Goal: Information Seeking & Learning: Learn about a topic

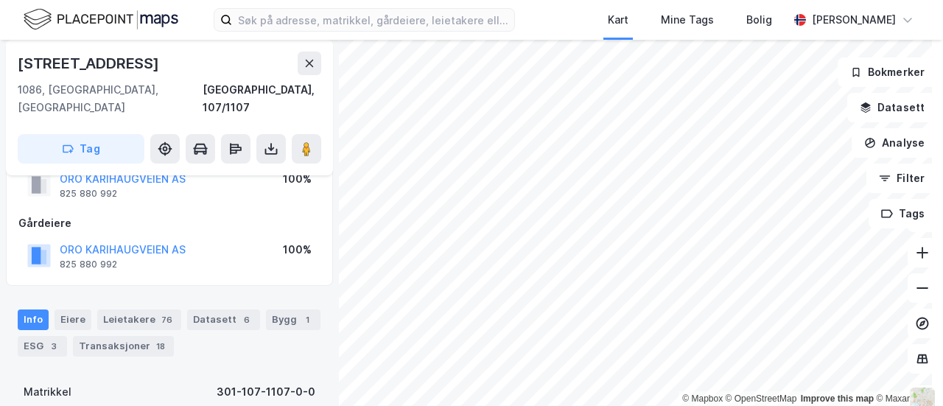
scroll to position [74, 0]
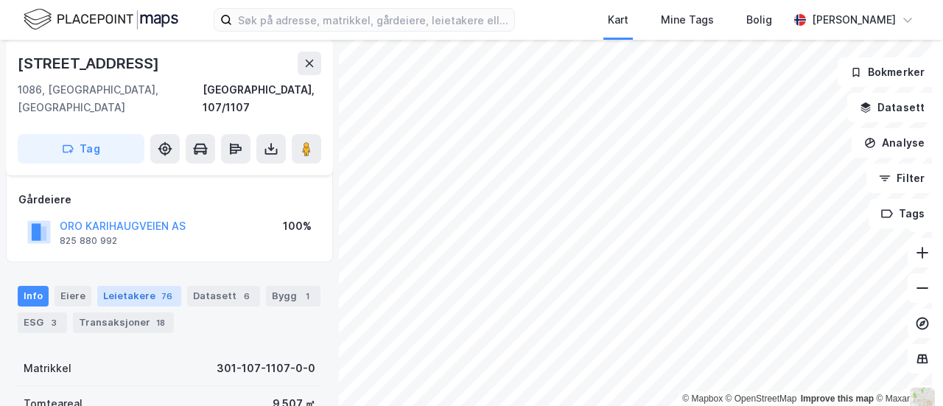
click at [158, 289] on div "76" at bounding box center [166, 296] width 17 height 15
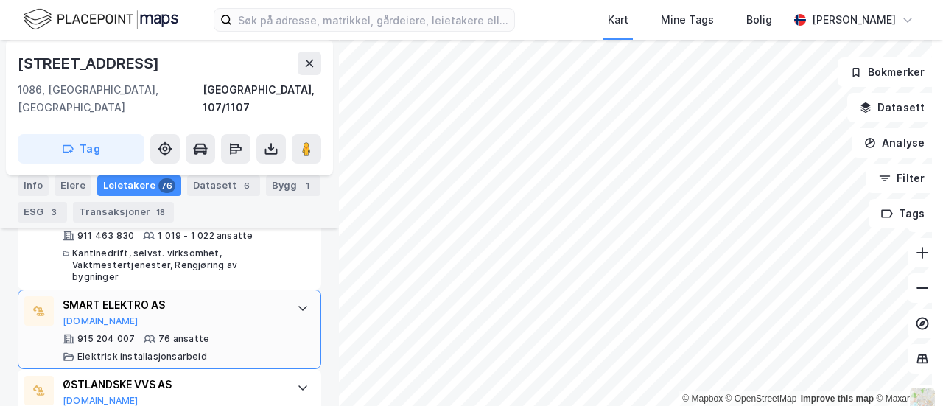
scroll to position [578, 0]
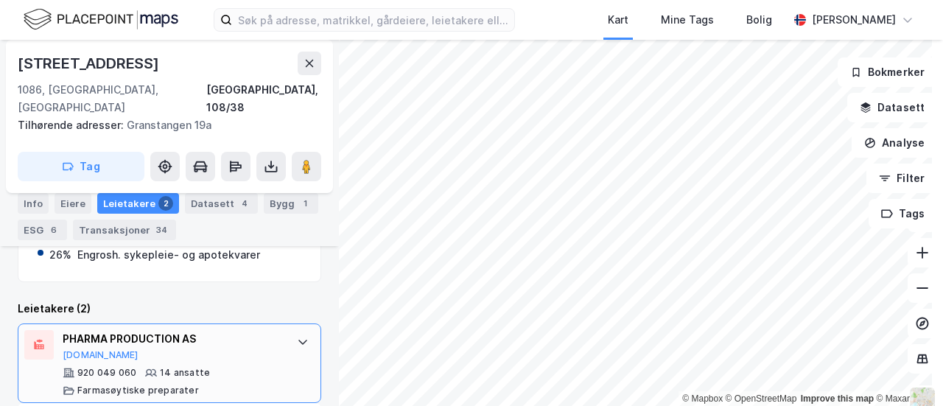
scroll to position [488, 0]
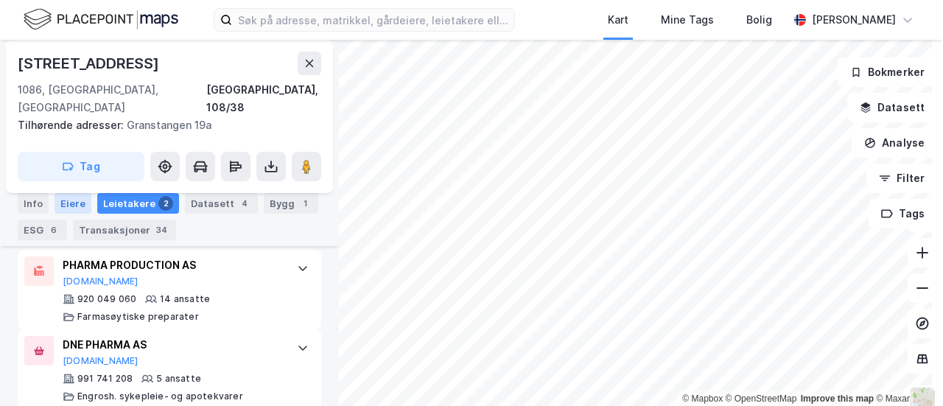
click at [59, 200] on div "Eiere" at bounding box center [73, 203] width 37 height 21
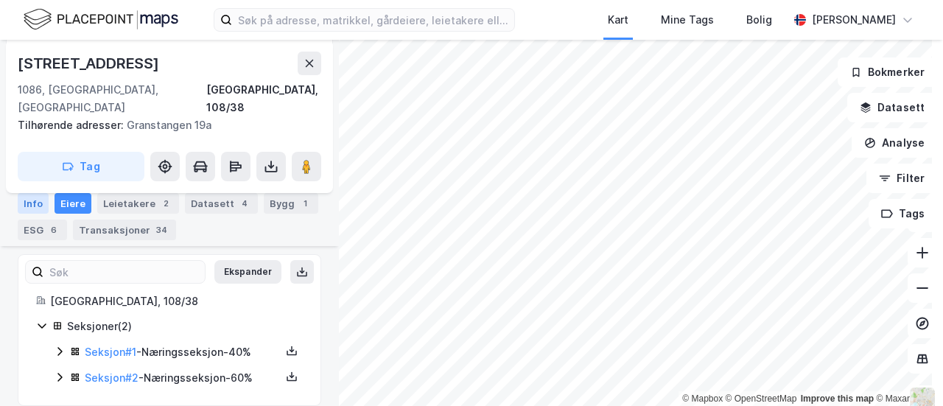
click at [40, 205] on div "Info" at bounding box center [33, 203] width 31 height 21
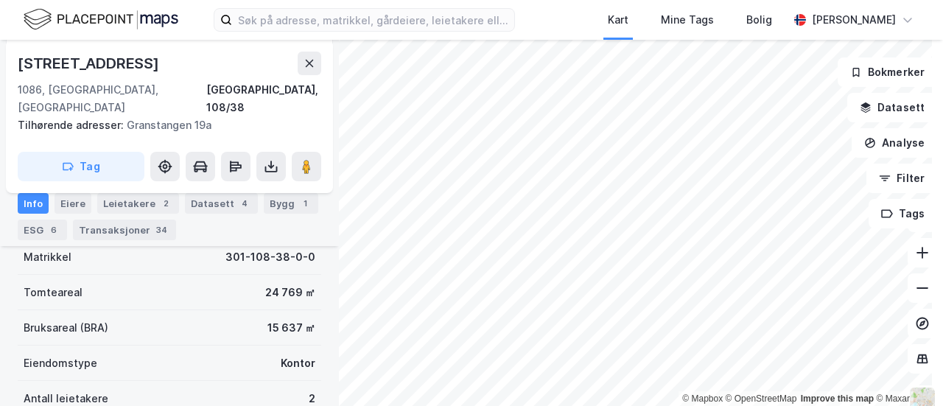
scroll to position [295, 0]
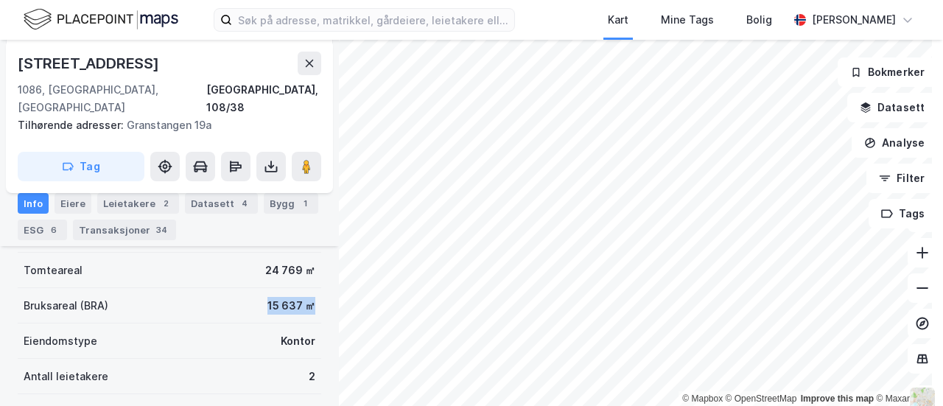
drag, startPoint x: 245, startPoint y: 285, endPoint x: 304, endPoint y: 284, distance: 59.7
click at [304, 288] on div "Bruksareal (BRA) 15 637 ㎡" at bounding box center [170, 305] width 304 height 35
click at [279, 297] on div "15 637 ㎡" at bounding box center [292, 306] width 48 height 18
click at [136, 204] on div "Leietakere 2" at bounding box center [138, 203] width 82 height 21
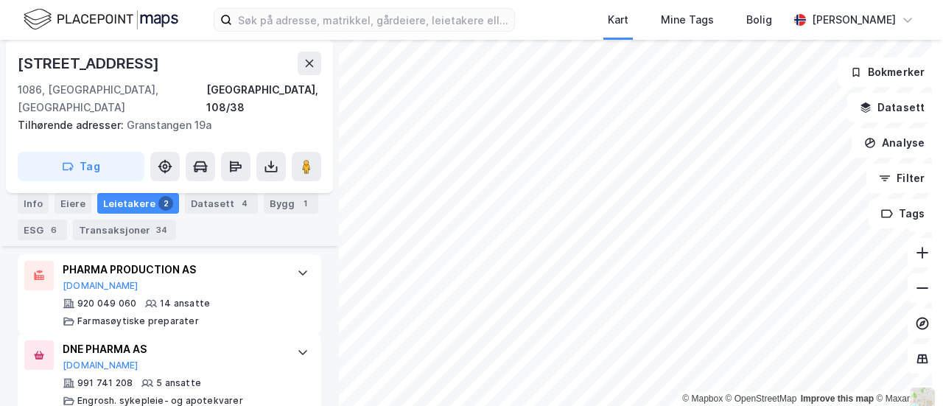
scroll to position [488, 0]
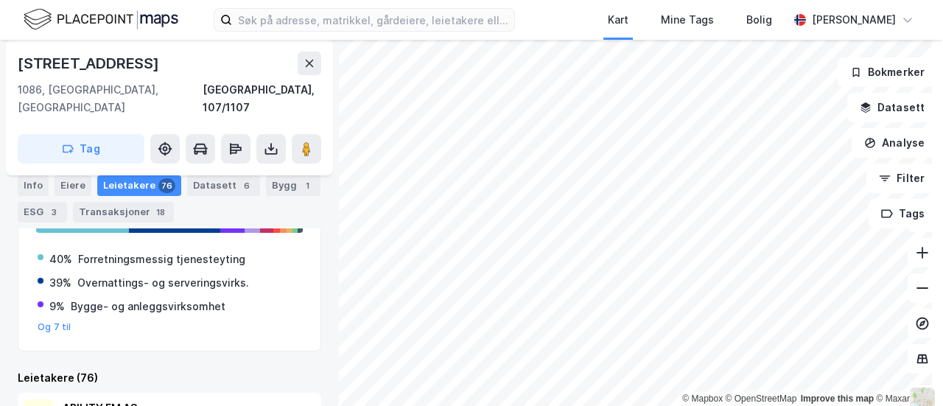
scroll to position [136, 0]
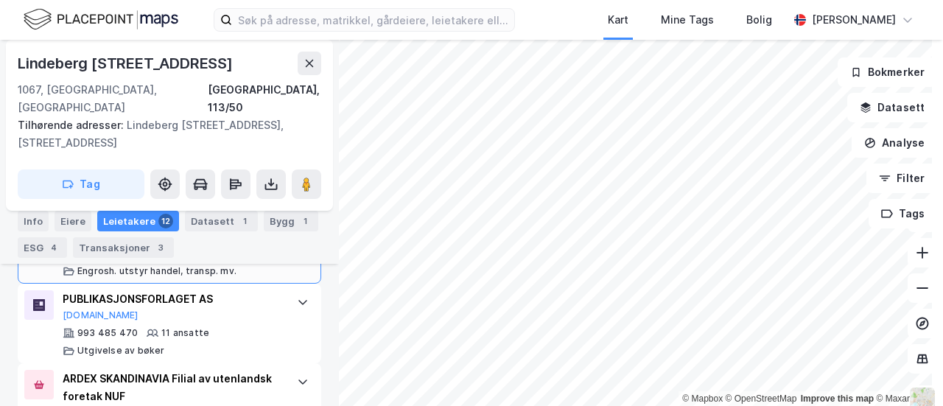
scroll to position [613, 0]
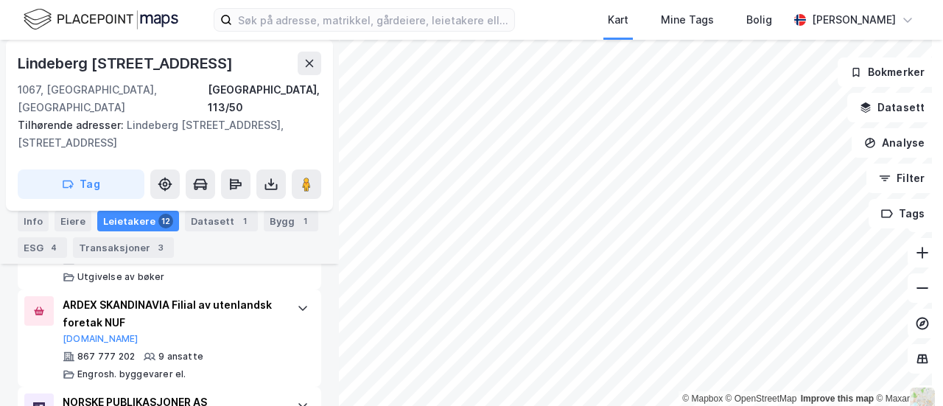
click at [521, 21] on div "Kart Mine Tags [PERSON_NAME] [PERSON_NAME] © Mapbox © OpenStreetMap Improve thi…" at bounding box center [471, 203] width 943 height 406
click at [302, 41] on div "© Mapbox © OpenStreetMap Improve this map © [PERSON_NAME] [STREET_ADDRESS], Osl…" at bounding box center [471, 223] width 943 height 366
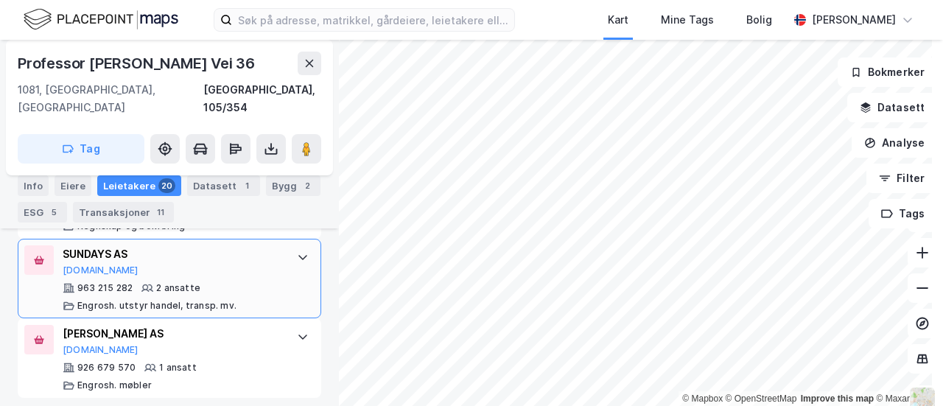
scroll to position [1807, 0]
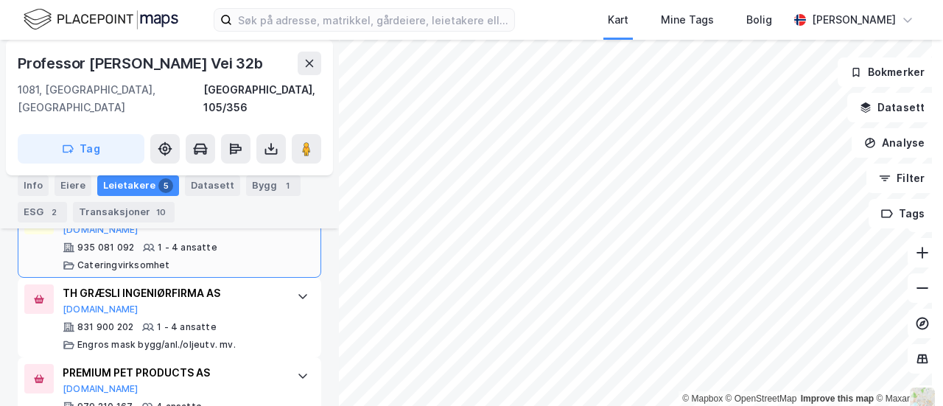
scroll to position [677, 0]
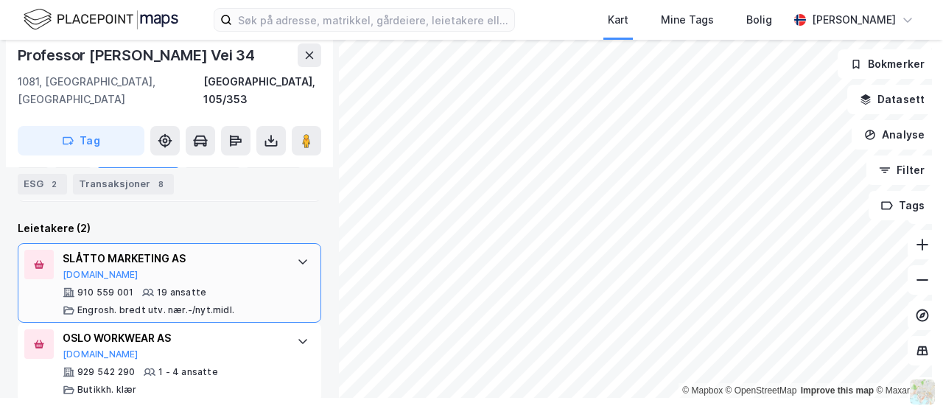
scroll to position [399, 0]
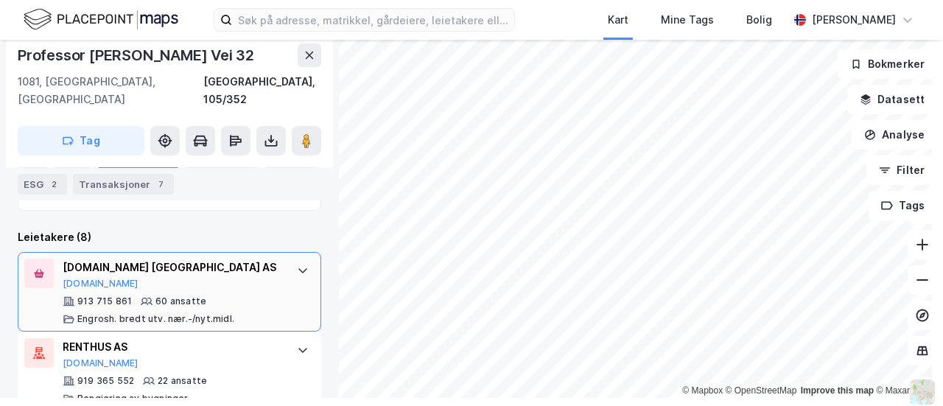
scroll to position [327, 0]
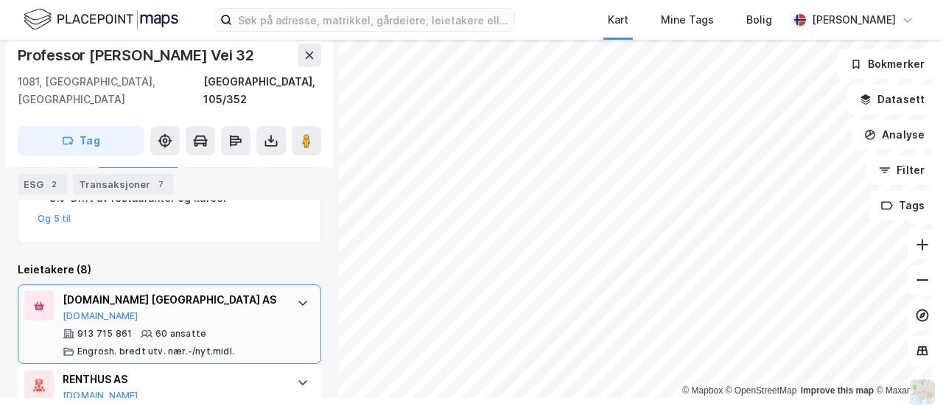
click at [233, 328] on div "913 715 861 60 ansatte [PERSON_NAME]. bredt utv. nær.-/nyt.midl." at bounding box center [173, 342] width 220 height 29
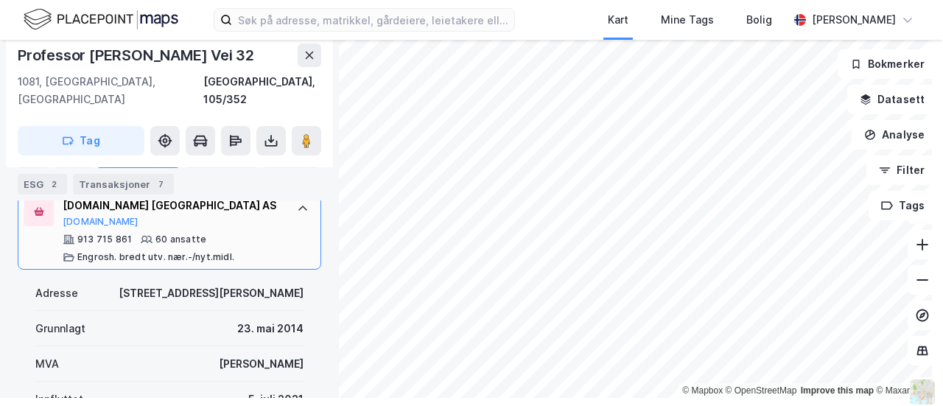
scroll to position [401, 0]
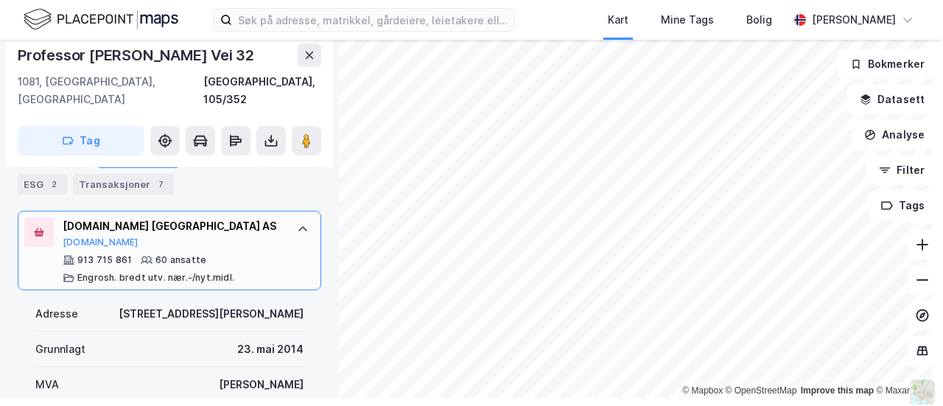
click at [159, 272] on div "Engrosh. bredt utv. nær.-/nyt.midl." at bounding box center [155, 278] width 157 height 12
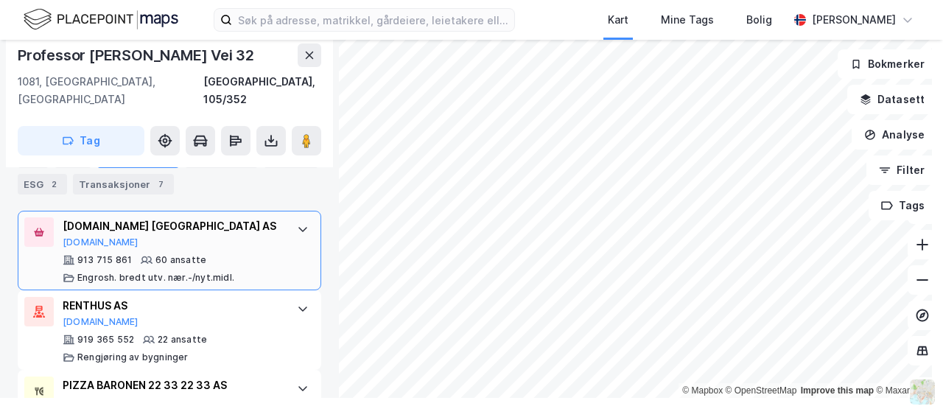
click at [159, 272] on div "Engrosh. bredt utv. nær.-/nyt.midl." at bounding box center [155, 278] width 157 height 12
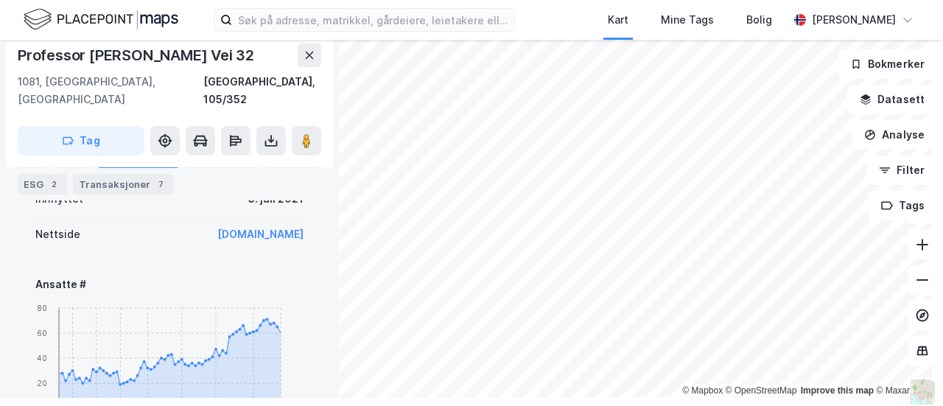
scroll to position [548, 0]
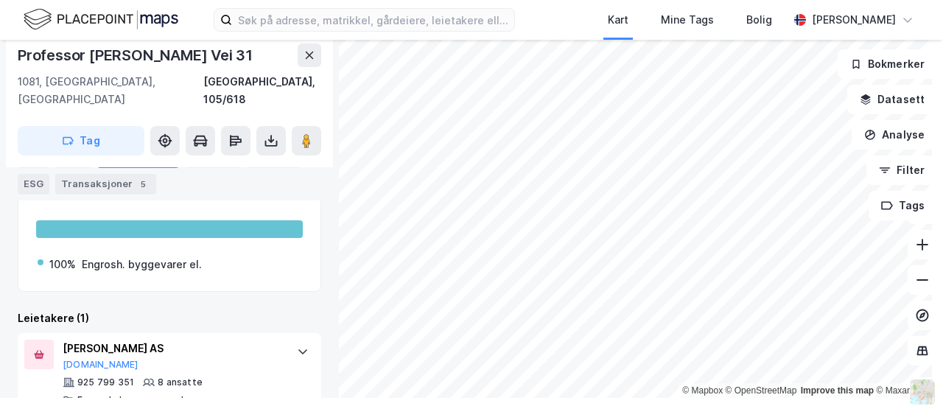
scroll to position [298, 0]
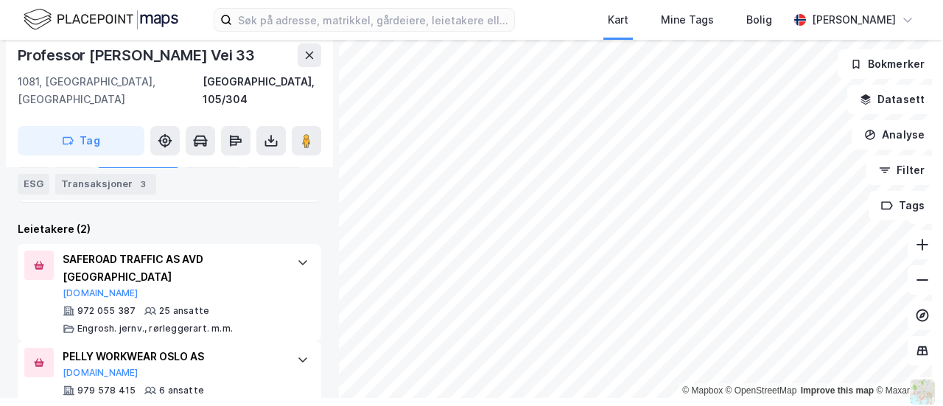
scroll to position [399, 0]
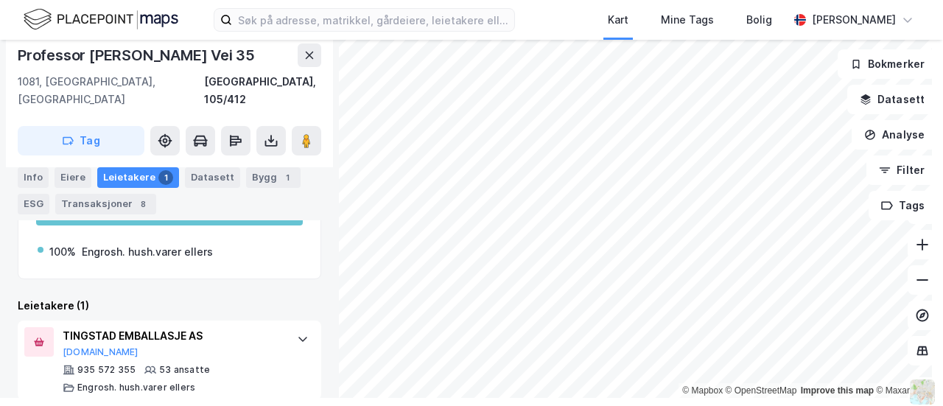
scroll to position [298, 0]
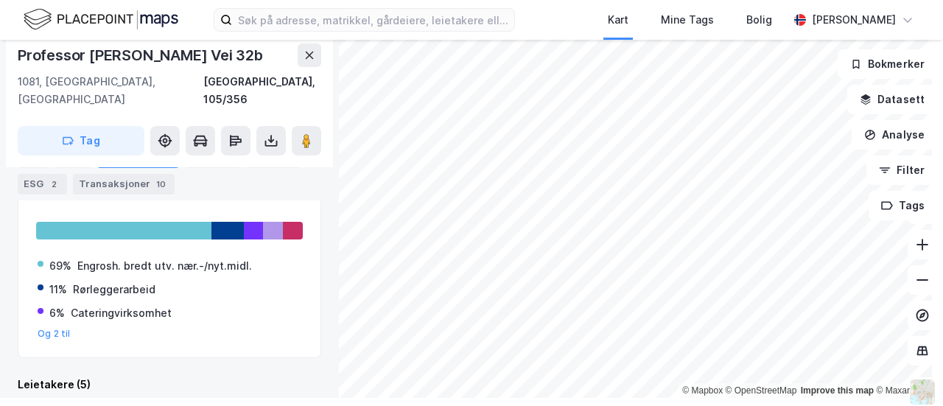
scroll to position [430, 0]
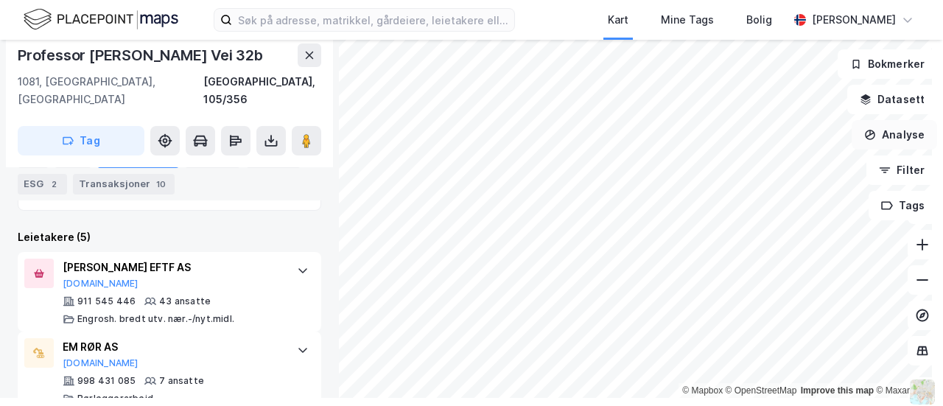
click at [867, 134] on icon "button" at bounding box center [870, 135] width 12 height 12
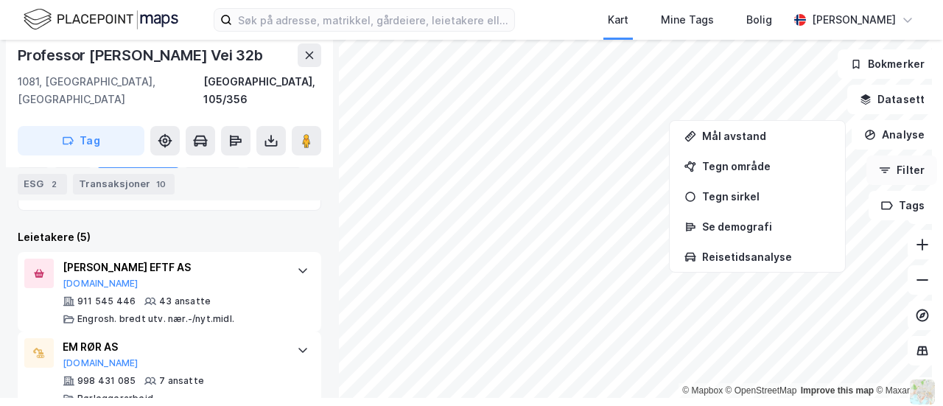
click at [894, 170] on button "Filter" at bounding box center [902, 170] width 71 height 29
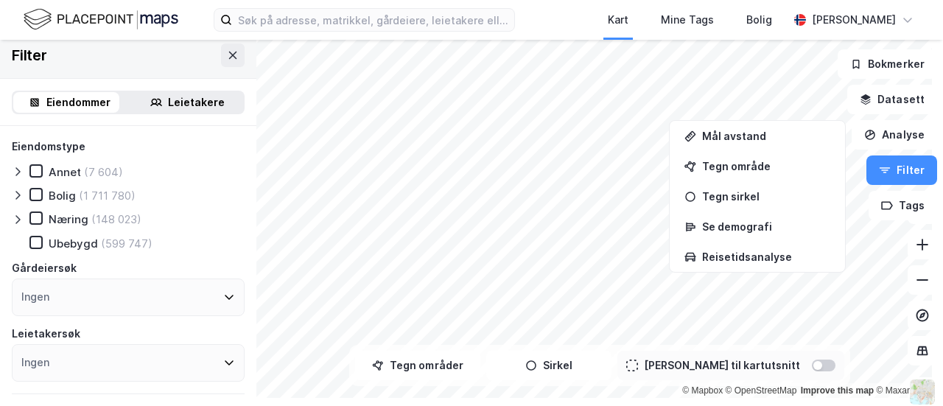
click at [18, 219] on icon at bounding box center [18, 220] width 12 height 12
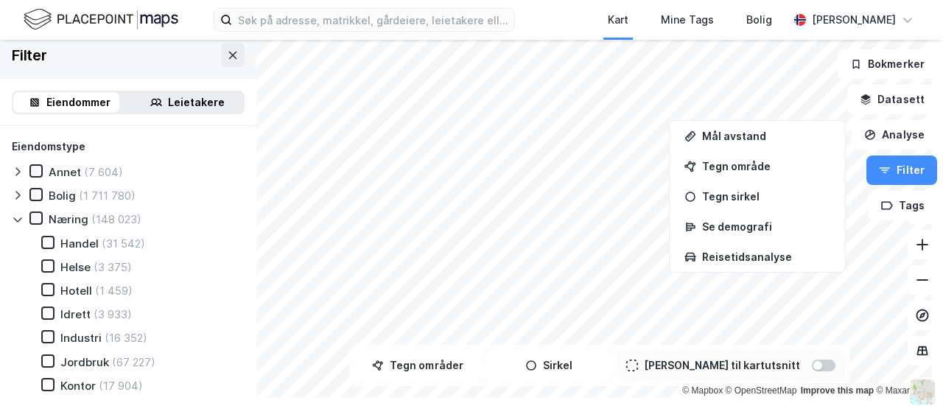
click at [18, 221] on icon at bounding box center [17, 219] width 8 height 5
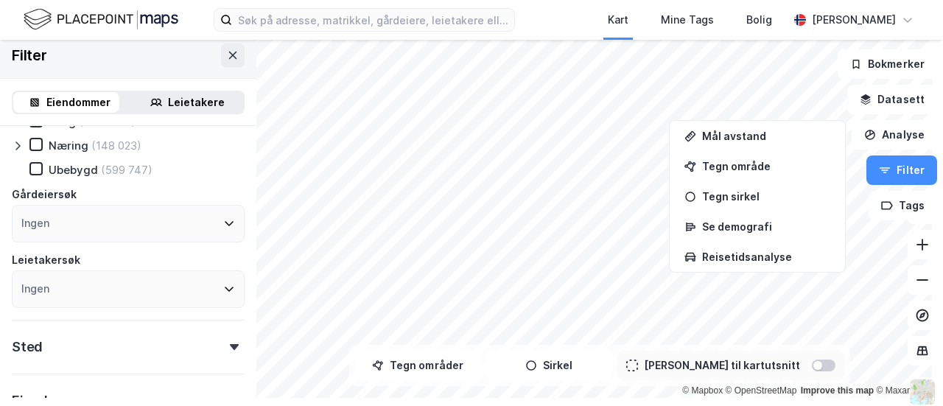
scroll to position [221, 0]
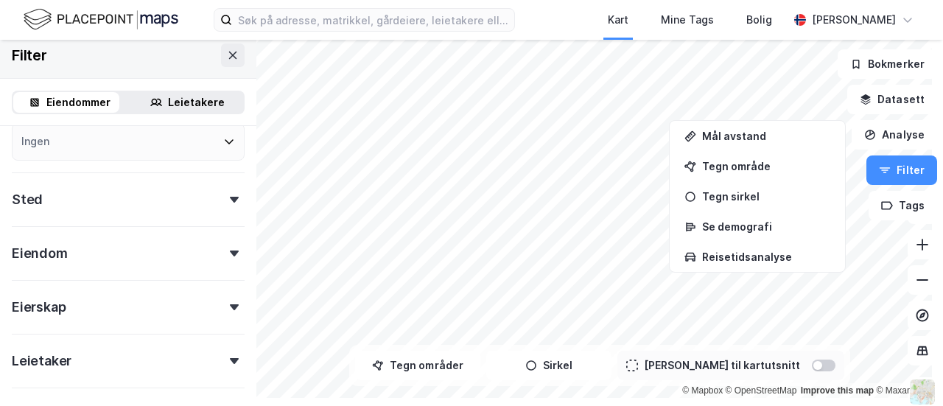
click at [162, 140] on div "Ingen" at bounding box center [128, 142] width 233 height 38
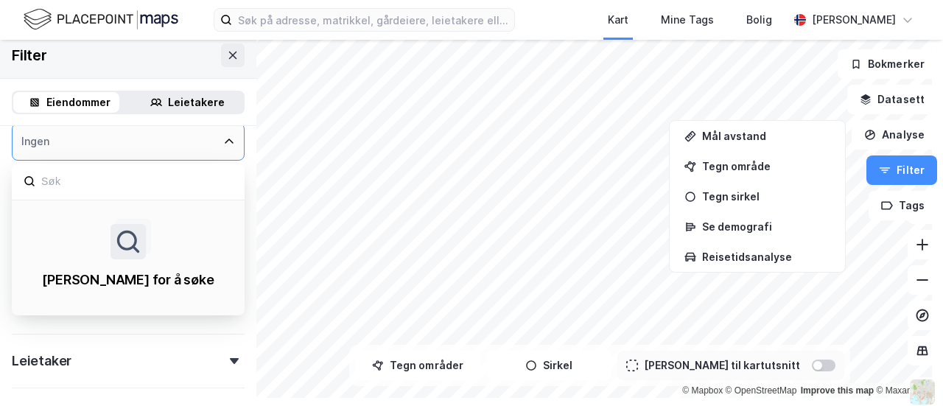
click at [162, 140] on div "Ingen" at bounding box center [128, 142] width 233 height 38
click at [223, 137] on icon at bounding box center [229, 142] width 12 height 12
click at [217, 150] on div "Ingen" at bounding box center [128, 142] width 233 height 38
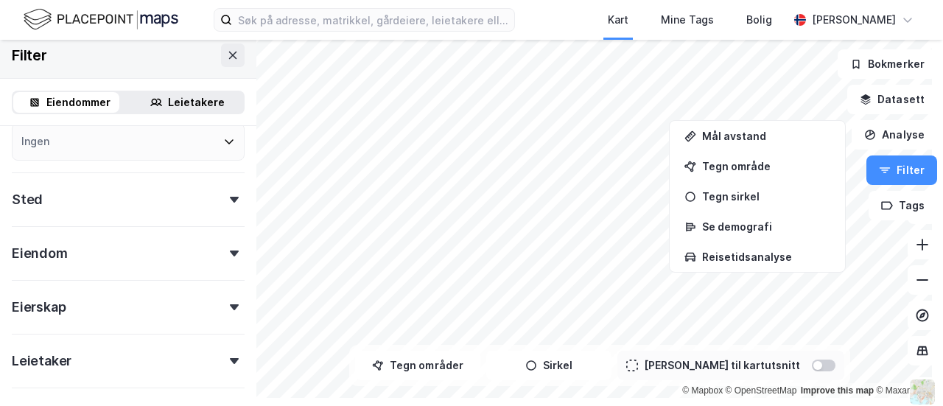
click at [240, 145] on div "Eiendomstype Annet (7 604) [PERSON_NAME] (1 711 780) [DEMOGRAPHIC_DATA] (148 02…" at bounding box center [128, 210] width 256 height 610
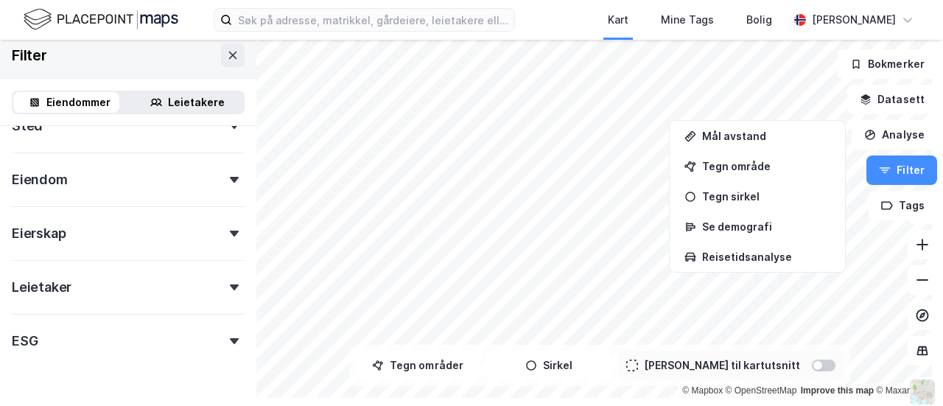
click at [118, 306] on div "Eiendomstype Annet (7 604) [PERSON_NAME] (1 711 780) [DEMOGRAPHIC_DATA] (148 02…" at bounding box center [128, 99] width 233 height 513
click at [59, 289] on div "Leietaker" at bounding box center [42, 288] width 60 height 18
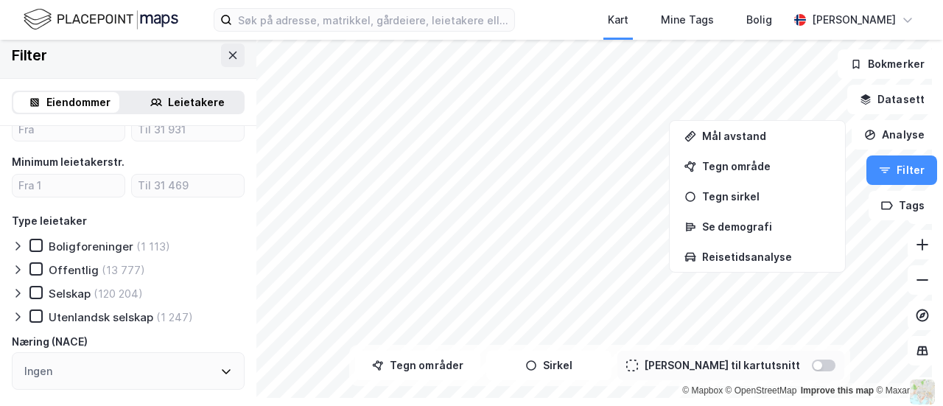
scroll to position [590, 0]
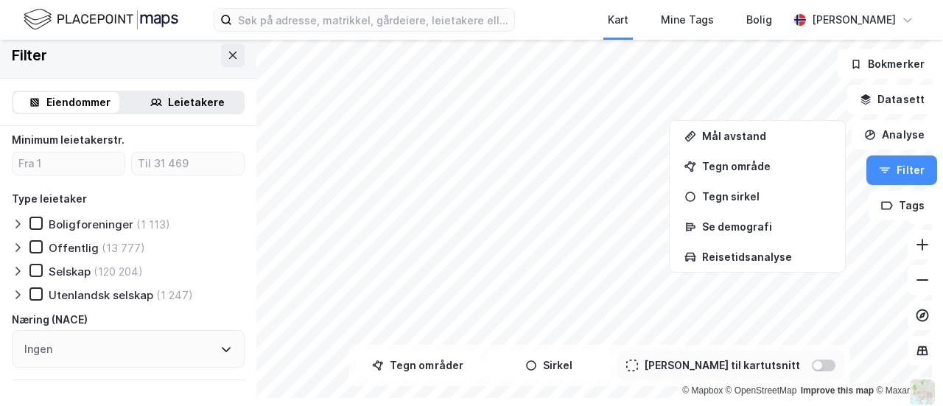
click at [21, 269] on icon at bounding box center [18, 271] width 12 height 12
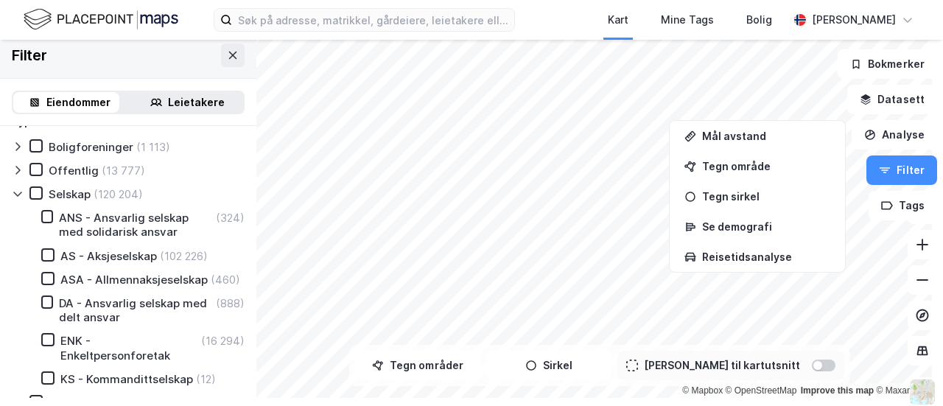
scroll to position [663, 0]
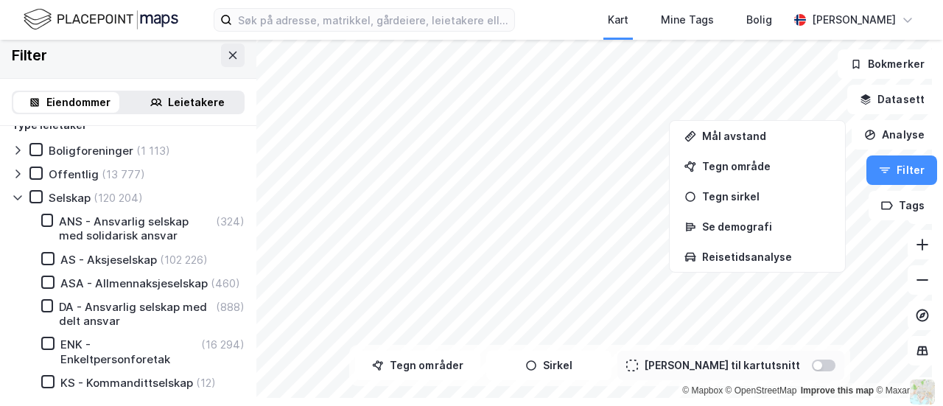
click at [24, 201] on div at bounding box center [21, 197] width 18 height 15
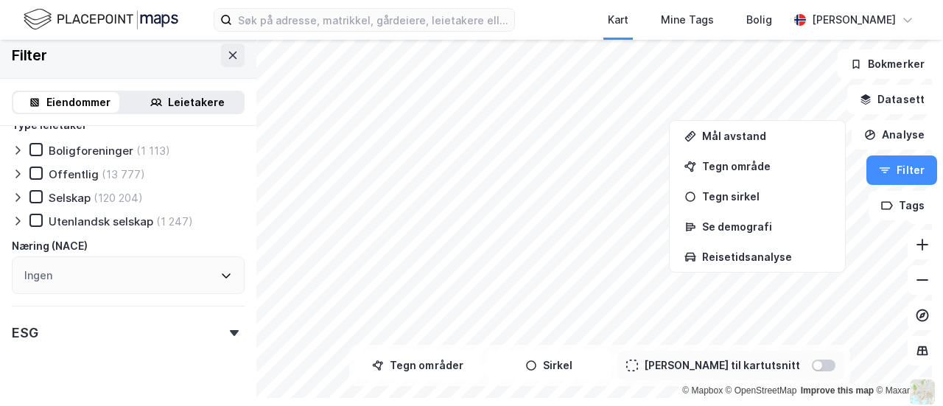
click at [16, 229] on div "Totalt antall leietakere på lokasjonen Antall ansatte Minimum leietakerstr. Typ…" at bounding box center [128, 119] width 233 height 349
click at [22, 222] on icon at bounding box center [18, 221] width 12 height 12
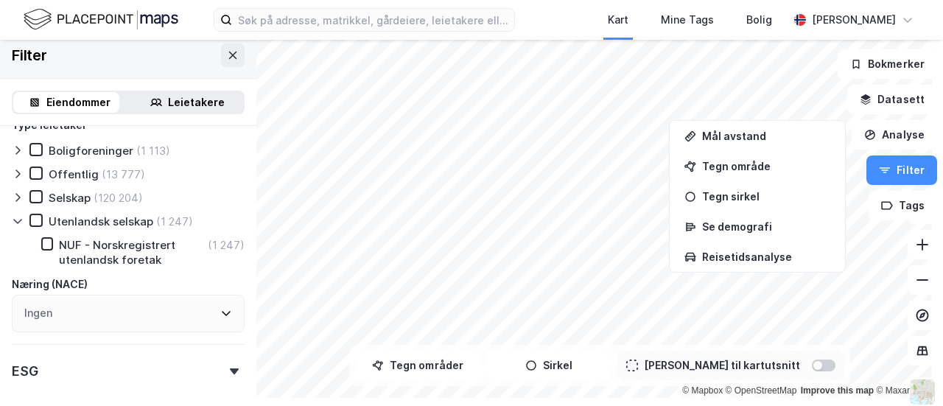
click at [22, 222] on icon at bounding box center [18, 221] width 12 height 12
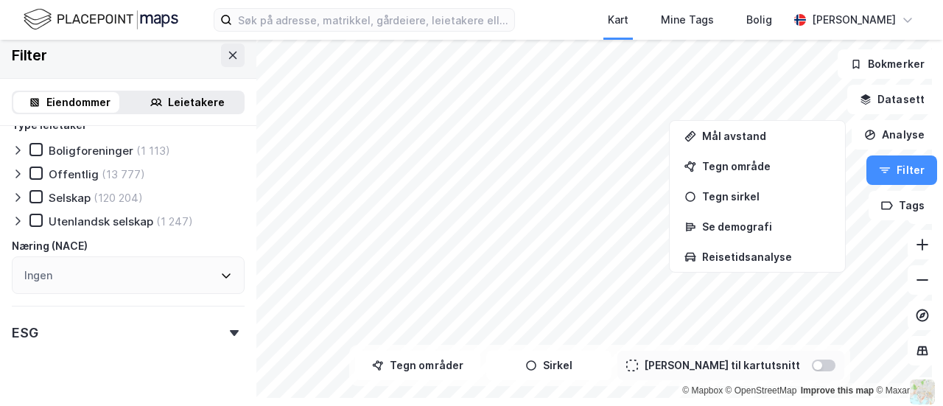
click at [69, 277] on div "Ingen" at bounding box center [128, 275] width 233 height 38
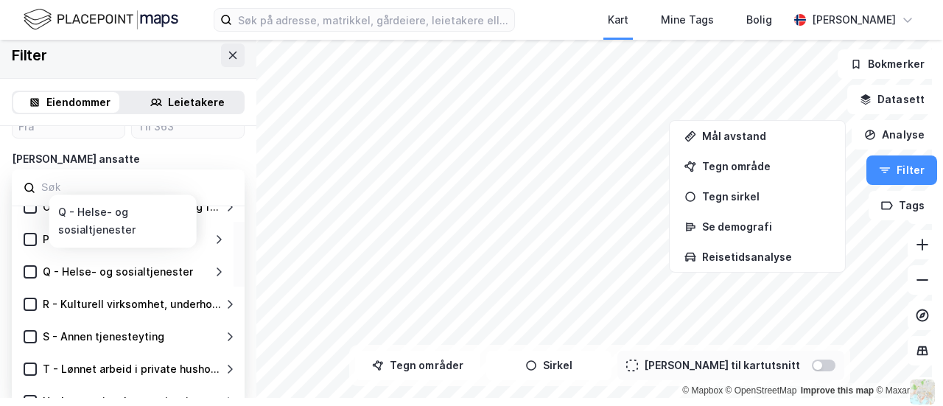
scroll to position [485, 0]
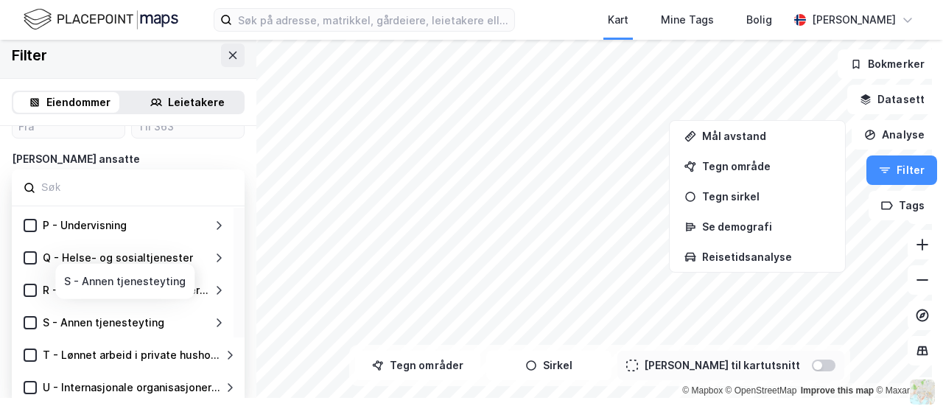
click at [118, 319] on div "S - Annen tjenesteyting" at bounding box center [104, 323] width 122 height 18
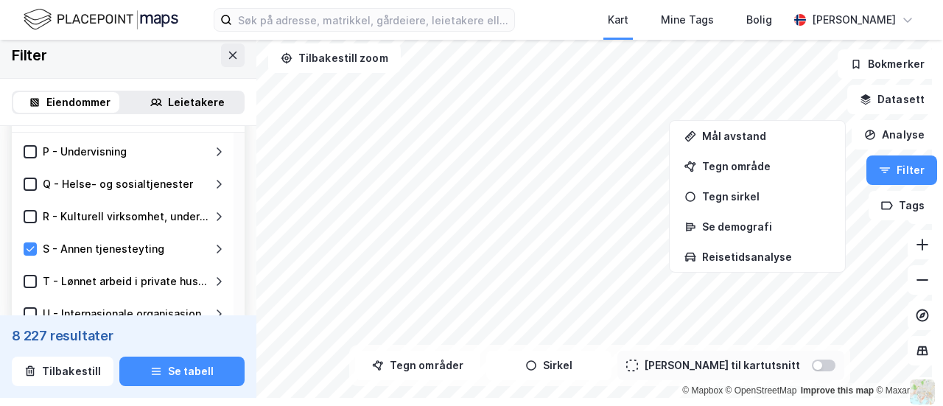
scroll to position [662, 0]
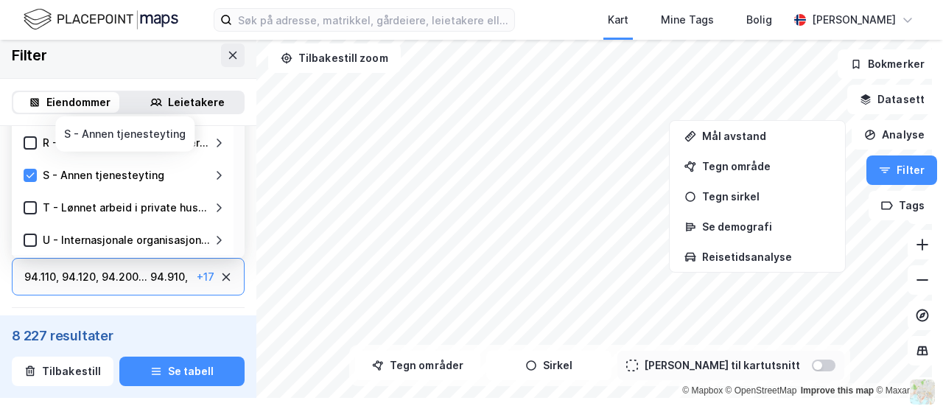
click at [221, 177] on icon at bounding box center [219, 176] width 12 height 12
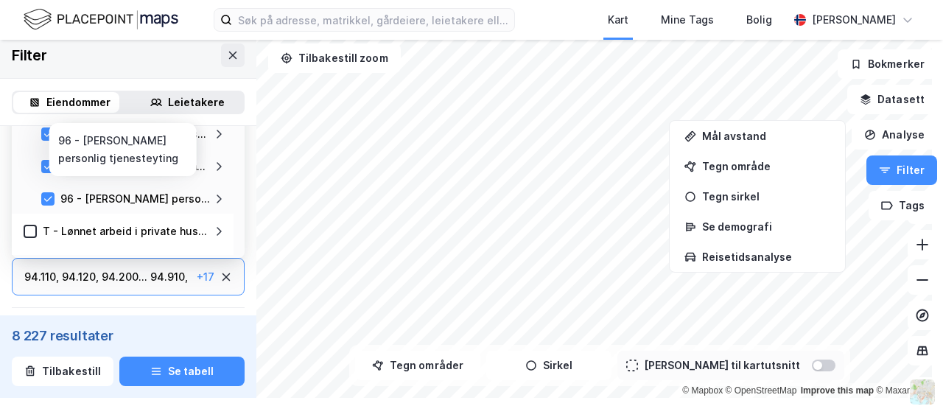
scroll to position [485, 0]
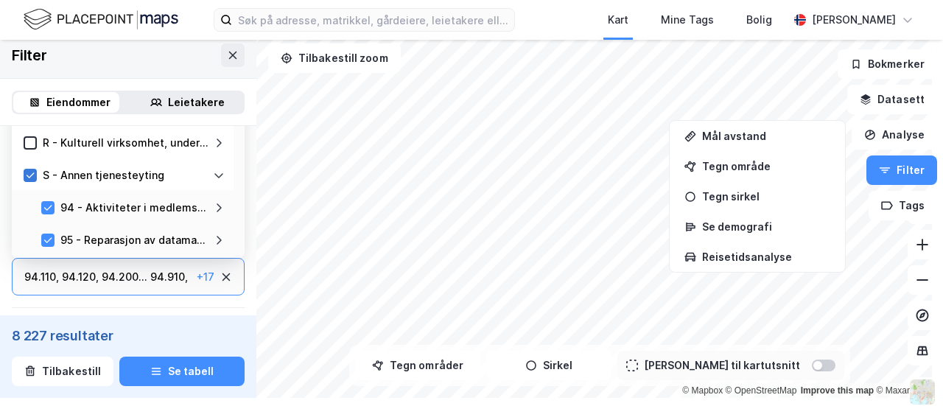
click at [32, 178] on icon at bounding box center [30, 175] width 10 height 10
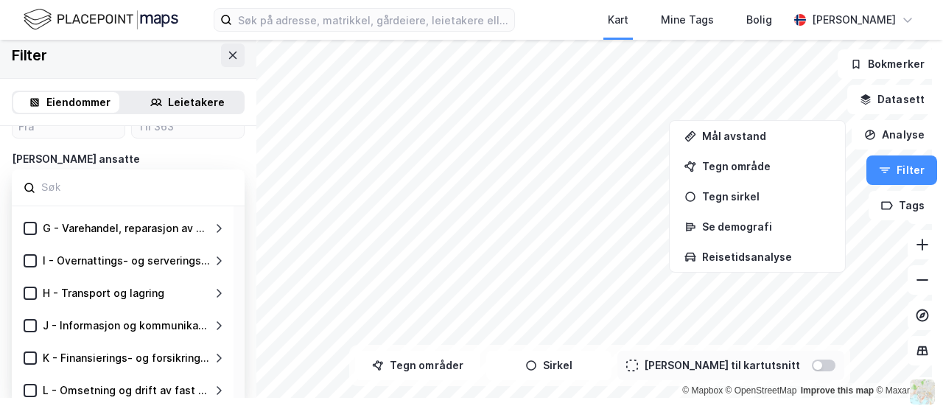
scroll to position [588, 0]
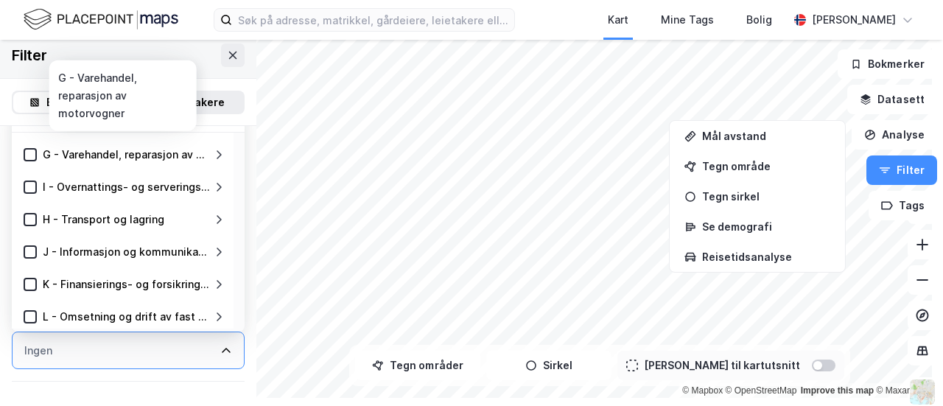
click at [220, 152] on icon at bounding box center [219, 155] width 12 height 12
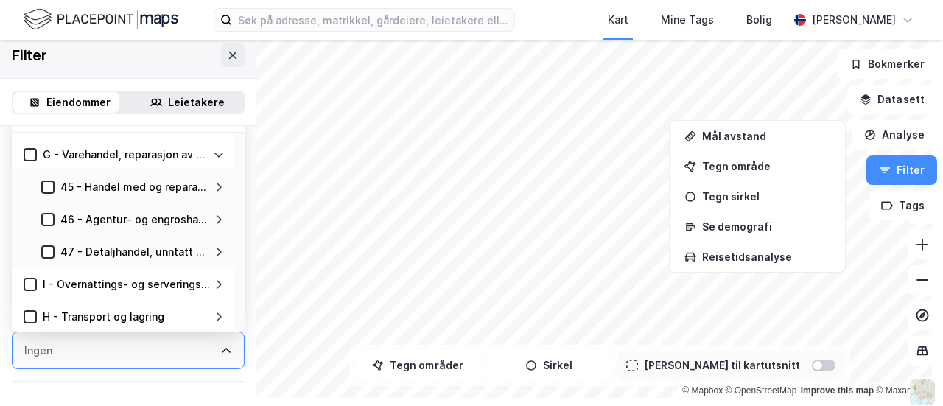
click at [127, 221] on div "46 - Agentur- og engroshandel, unntatt med motorvogner" at bounding box center [135, 220] width 150 height 18
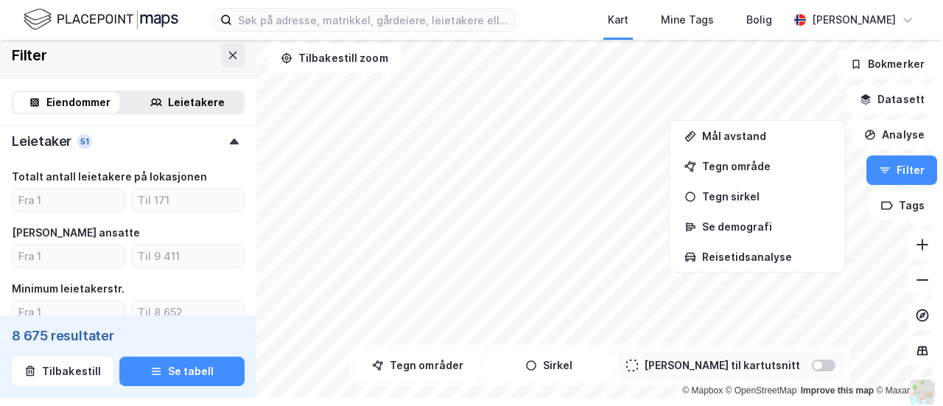
scroll to position [781, 0]
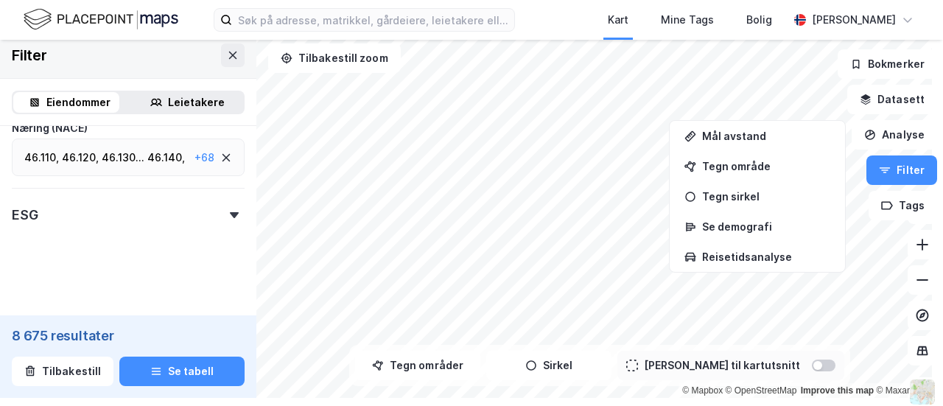
click at [222, 164] on div "46.110 , 46.120 , 46.130 ... 46.140 , 46.150 , 46.160 , 46.170 , 46.180 , 46.19…" at bounding box center [128, 158] width 233 height 38
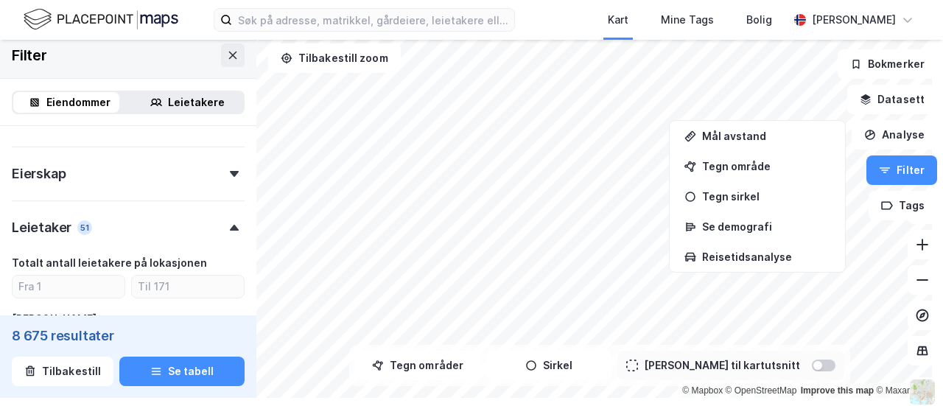
scroll to position [688, 0]
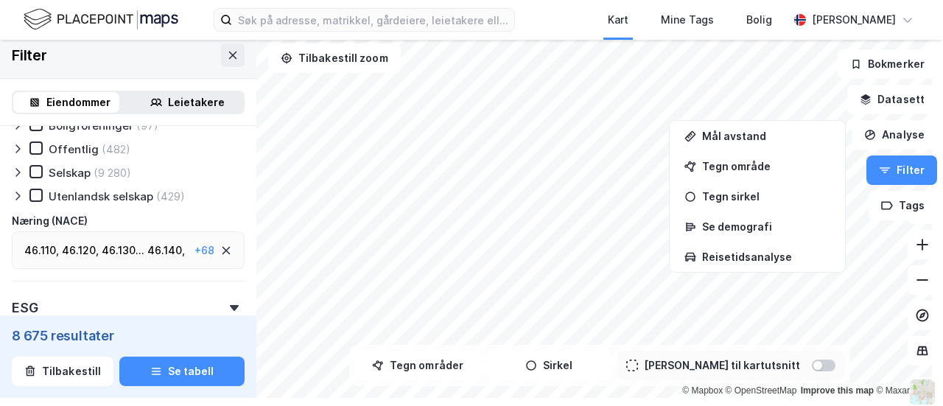
click at [223, 251] on icon at bounding box center [227, 251] width 8 height 8
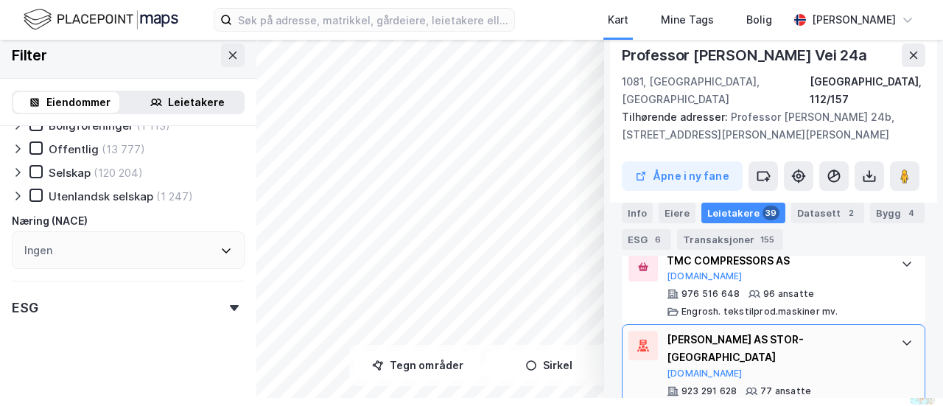
scroll to position [624, 0]
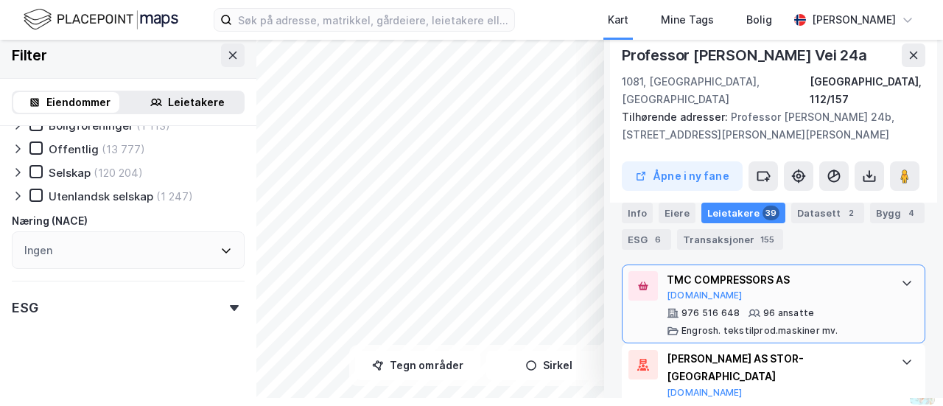
click at [817, 279] on div "TMC COMPRESSORS AS [DOMAIN_NAME]" at bounding box center [777, 286] width 220 height 31
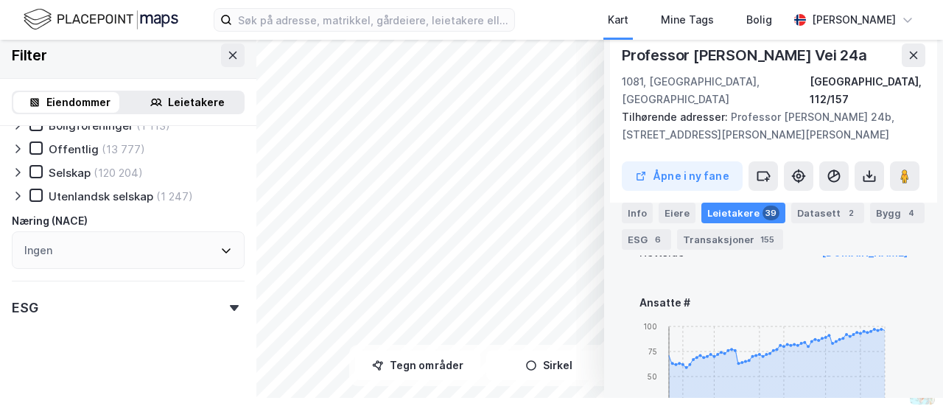
scroll to position [919, 0]
click at [150, 241] on div "Ingen" at bounding box center [128, 250] width 233 height 38
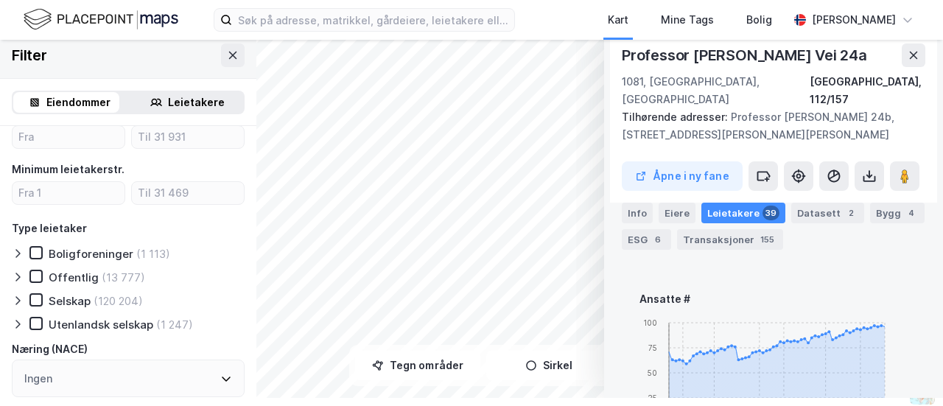
scroll to position [567, 0]
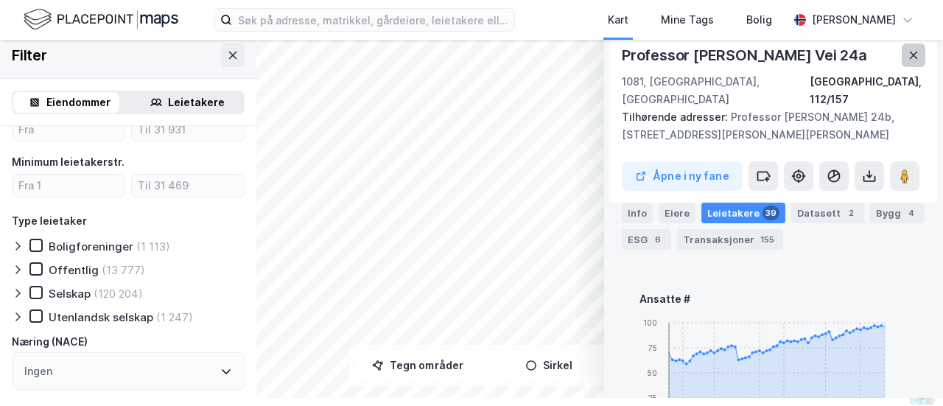
click at [902, 57] on button at bounding box center [914, 55] width 24 height 24
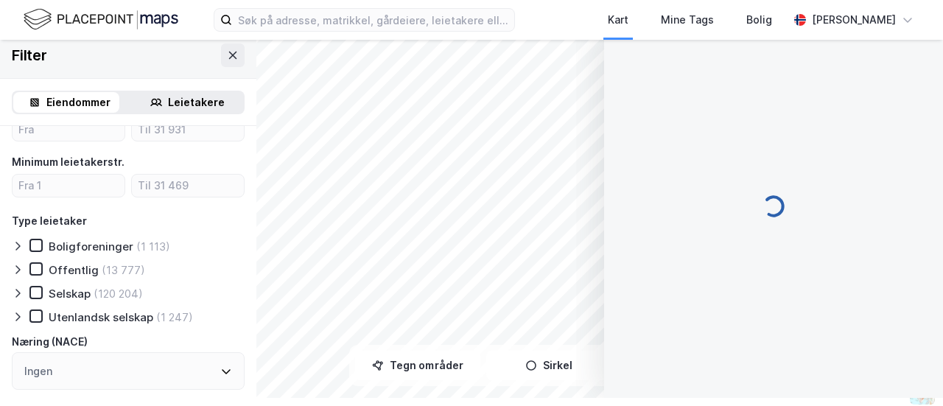
scroll to position [283, 0]
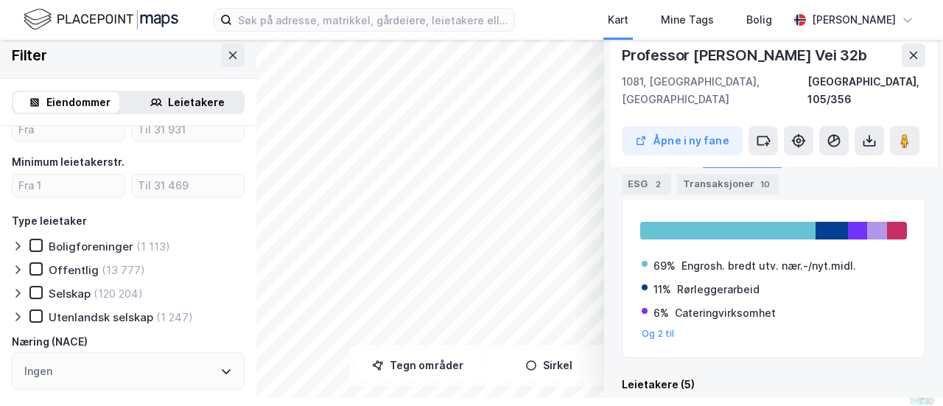
click at [752, 257] on div "Engrosh. bredt utv. nær.-/nyt.midl." at bounding box center [769, 266] width 175 height 18
click at [686, 257] on div "Engrosh. bredt utv. nær.-/nyt.midl." at bounding box center [769, 266] width 175 height 18
click at [709, 257] on div "Engrosh. bredt utv. nær.-/nyt.midl." at bounding box center [769, 266] width 175 height 18
click at [773, 257] on div "Engrosh. bredt utv. nær.-/nyt.midl." at bounding box center [769, 266] width 175 height 18
click at [810, 257] on div "Engrosh. bredt utv. nær.-/nyt.midl." at bounding box center [769, 266] width 175 height 18
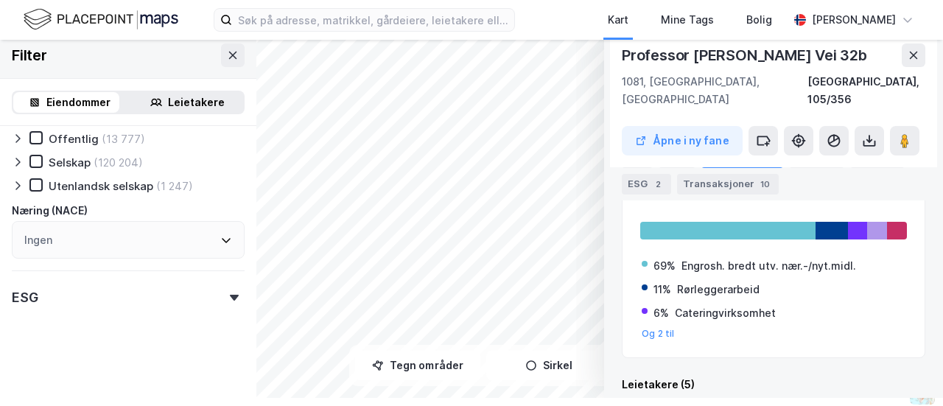
click at [220, 239] on icon at bounding box center [226, 240] width 12 height 12
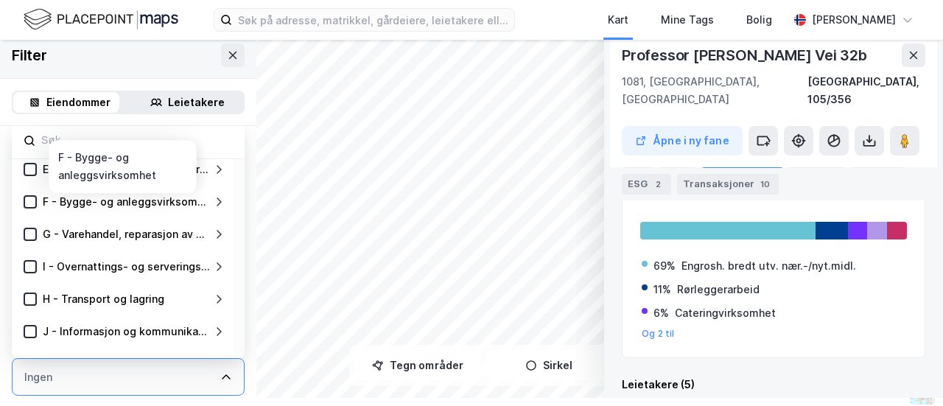
scroll to position [116, 0]
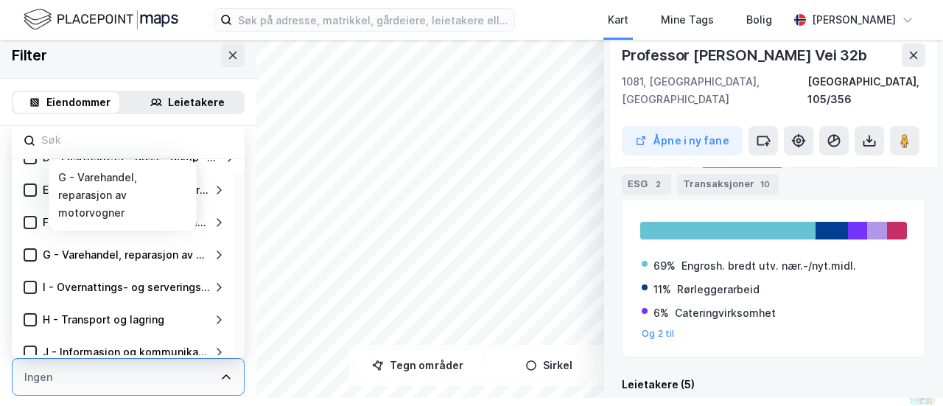
click at [220, 253] on icon at bounding box center [219, 255] width 12 height 12
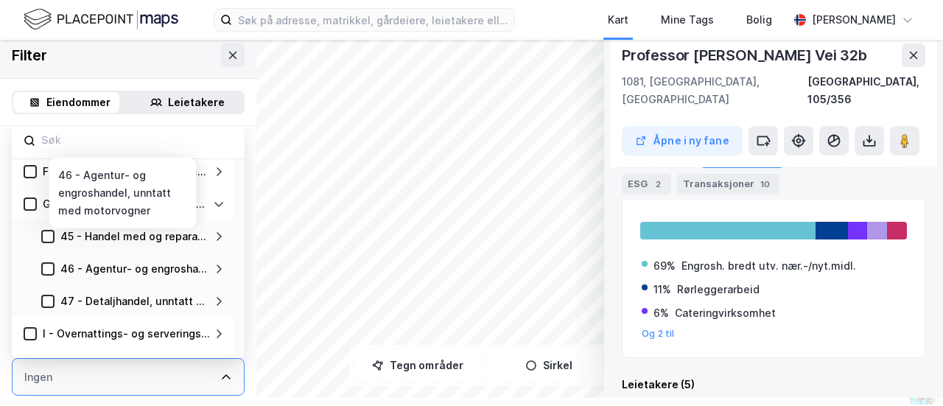
scroll to position [190, 0]
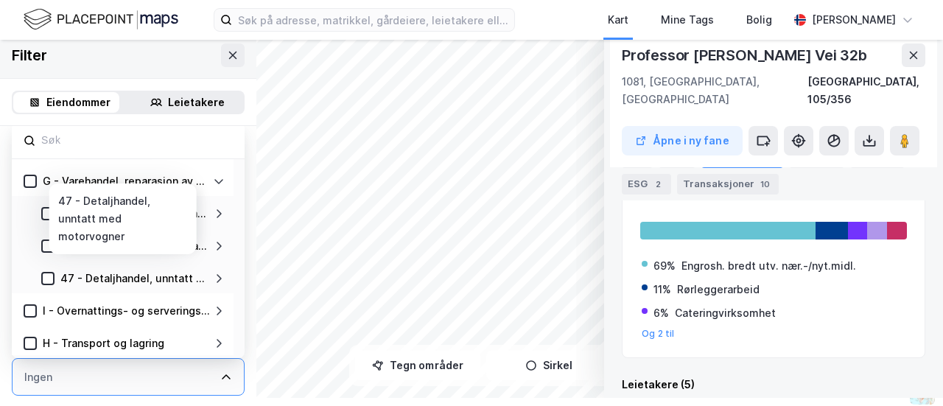
click at [121, 277] on div "47 - Detaljhandel, unntatt med motorvogner" at bounding box center [135, 279] width 150 height 18
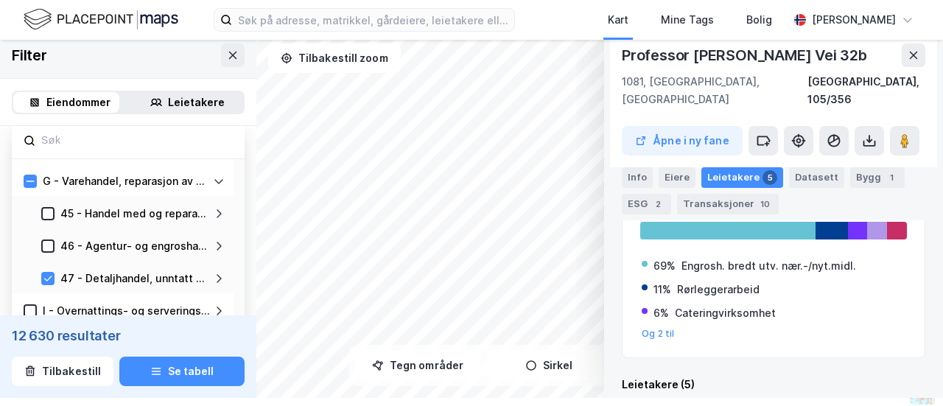
click at [121, 277] on div "47 - Detaljhandel, unntatt med motorvogner" at bounding box center [135, 279] width 150 height 18
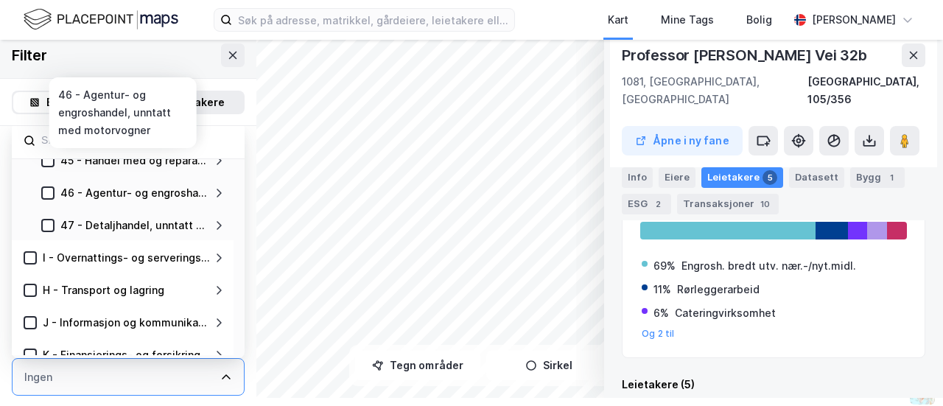
scroll to position [264, 0]
